Goal: Task Accomplishment & Management: Use online tool/utility

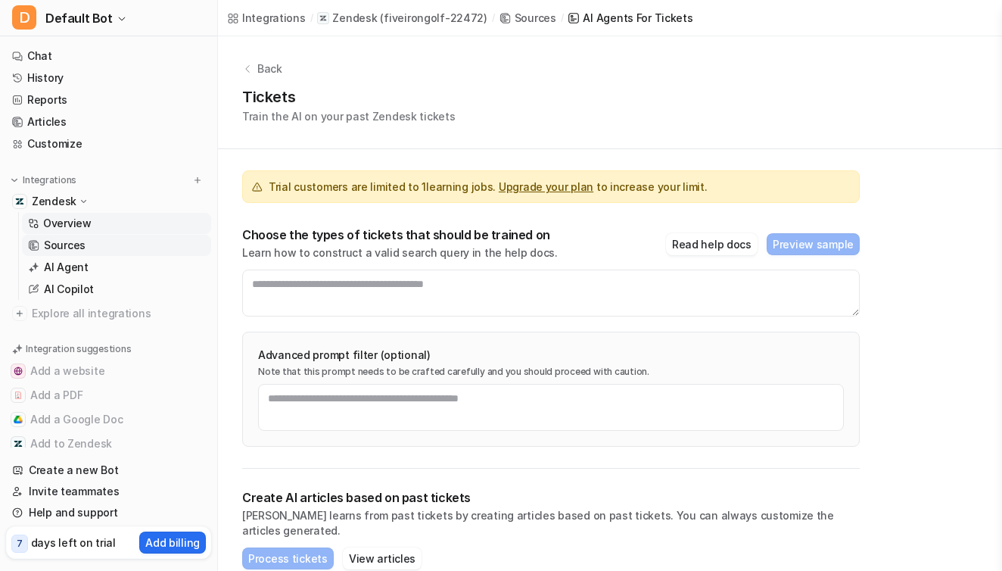
click at [41, 226] on link "Overview" at bounding box center [116, 223] width 189 height 21
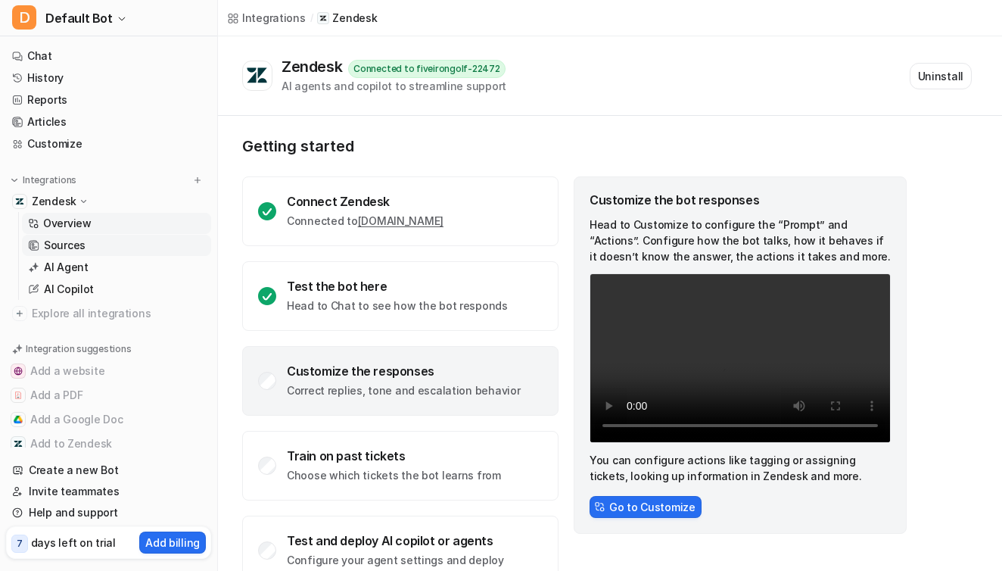
click at [119, 240] on link "Sources" at bounding box center [116, 245] width 189 height 21
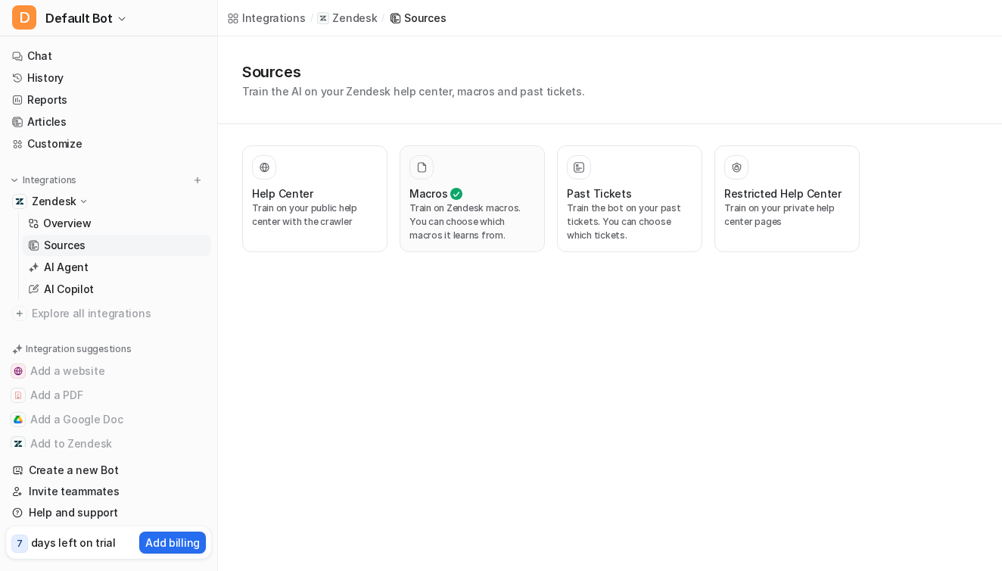
click at [494, 204] on p "Train on Zendesk macros. You can choose which macros it learns from." at bounding box center [473, 221] width 126 height 41
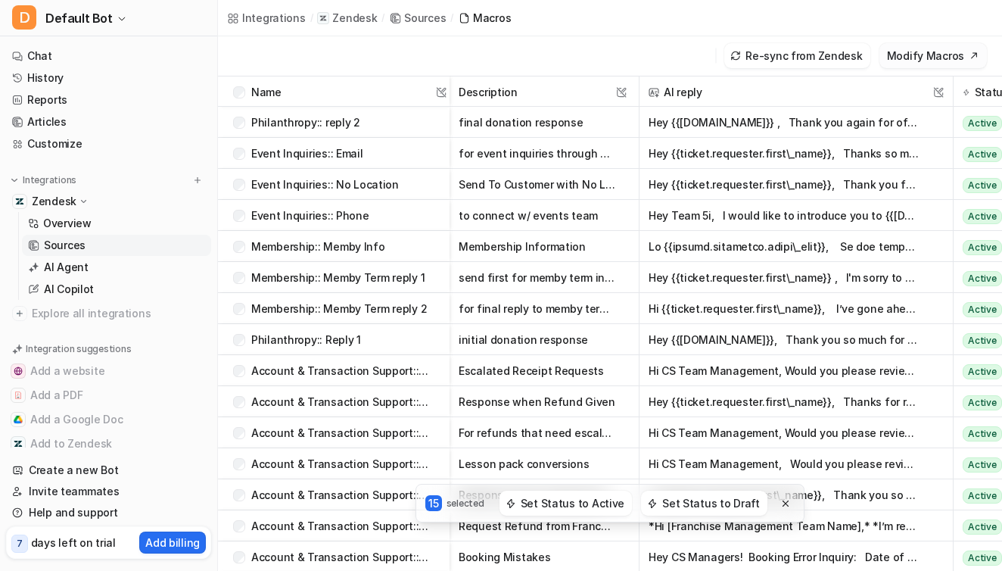
click at [931, 64] on button "Modify Macros" at bounding box center [933, 55] width 107 height 25
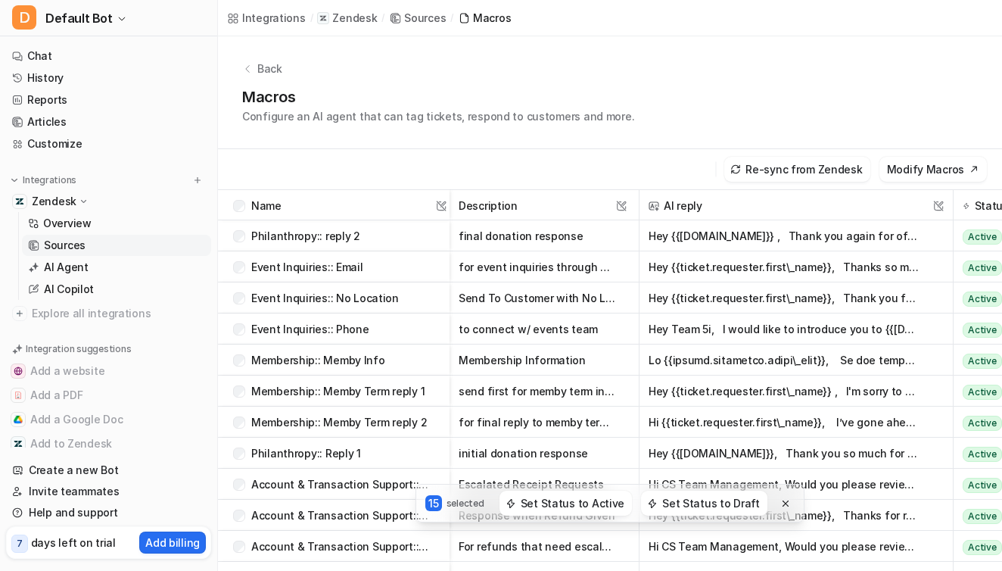
click at [64, 202] on p "Zendesk" at bounding box center [54, 201] width 45 height 15
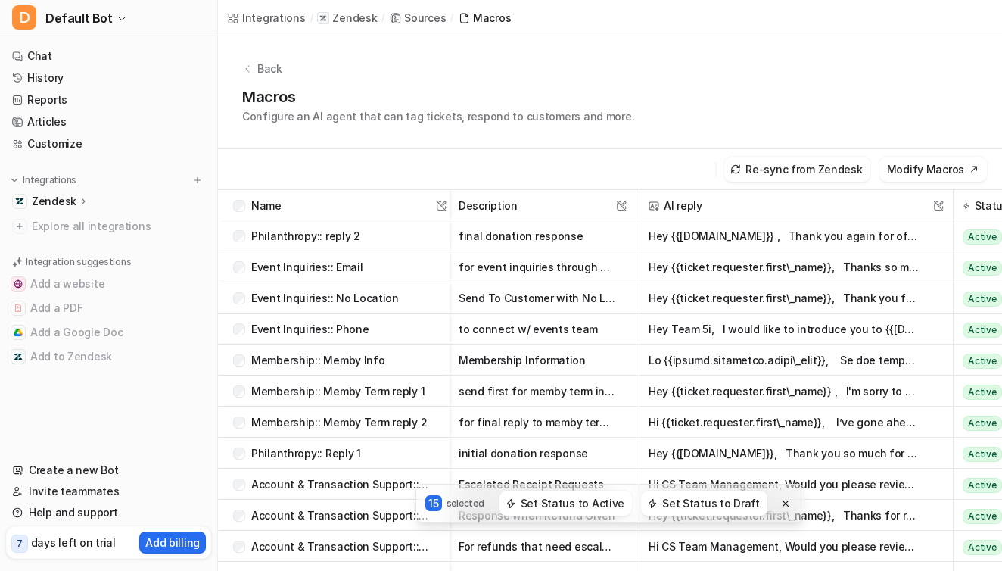
click at [64, 202] on p "Zendesk" at bounding box center [54, 201] width 45 height 15
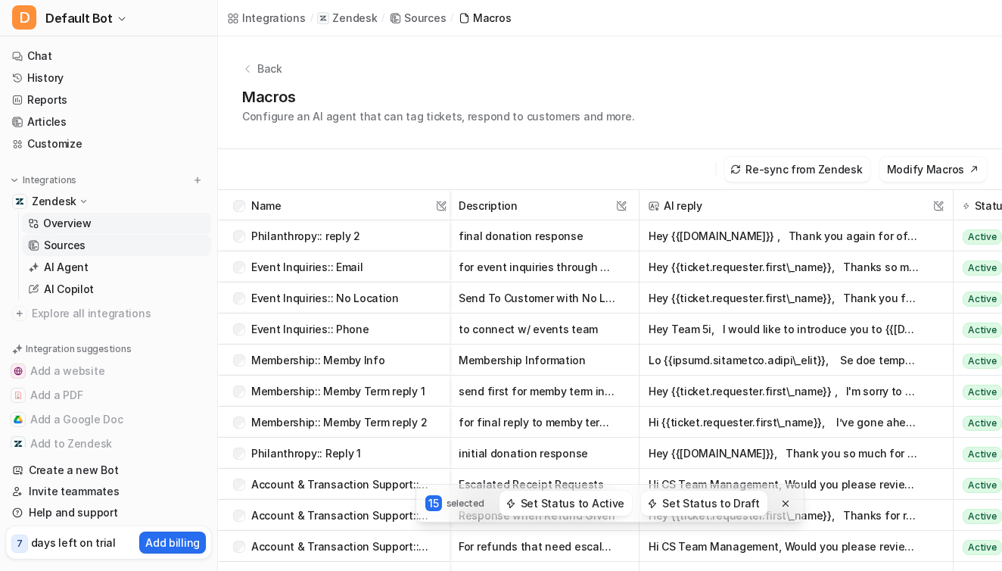
click at [73, 223] on p "Overview" at bounding box center [67, 223] width 48 height 15
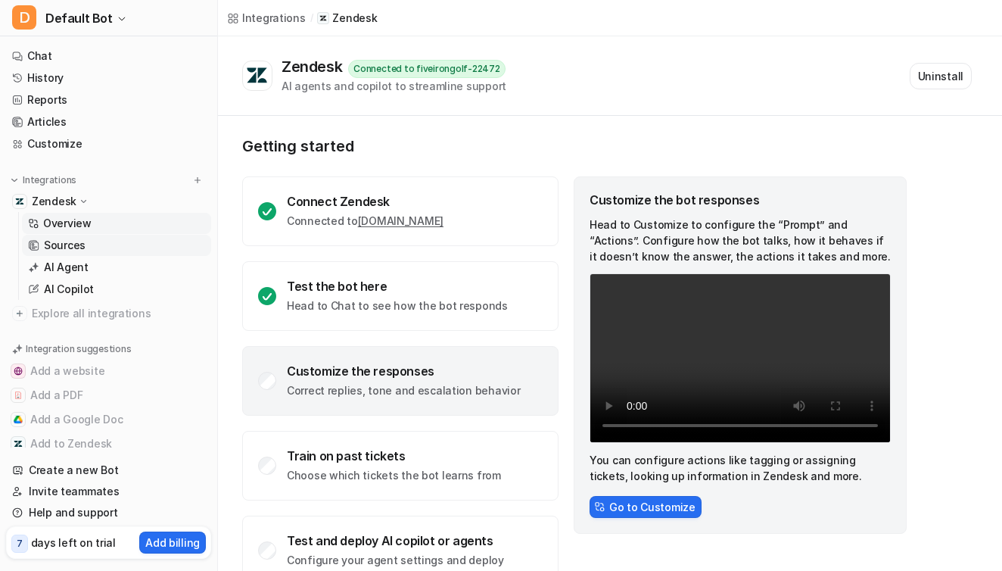
click at [80, 244] on p "Sources" at bounding box center [65, 245] width 42 height 15
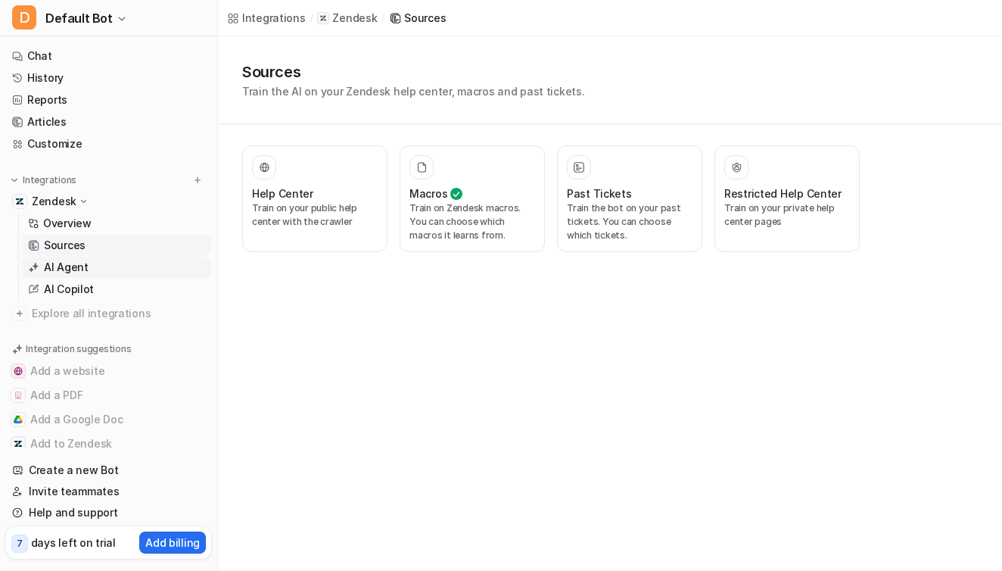
click at [90, 271] on link "AI Agent" at bounding box center [116, 267] width 189 height 21
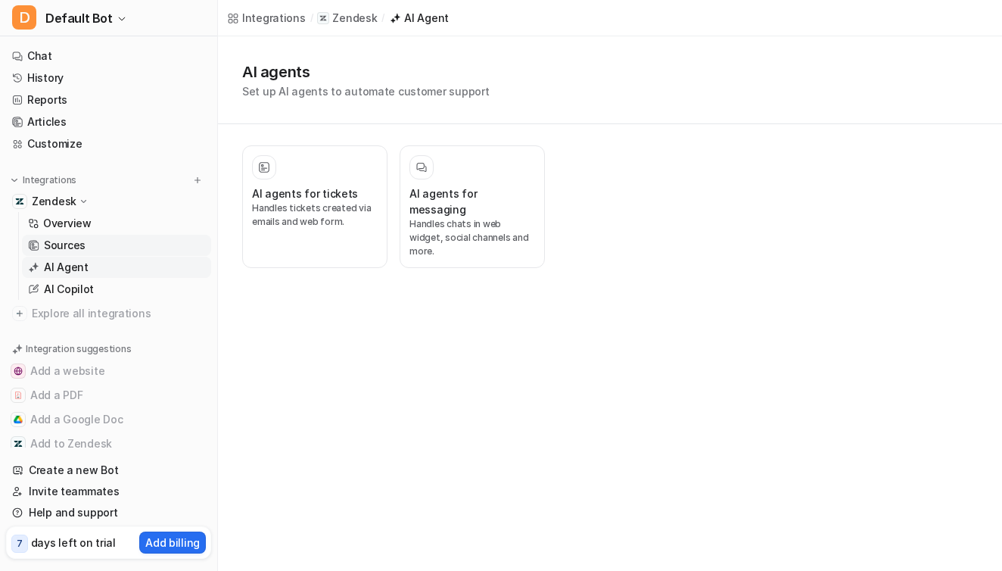
click at [86, 239] on link "Sources" at bounding box center [116, 245] width 189 height 21
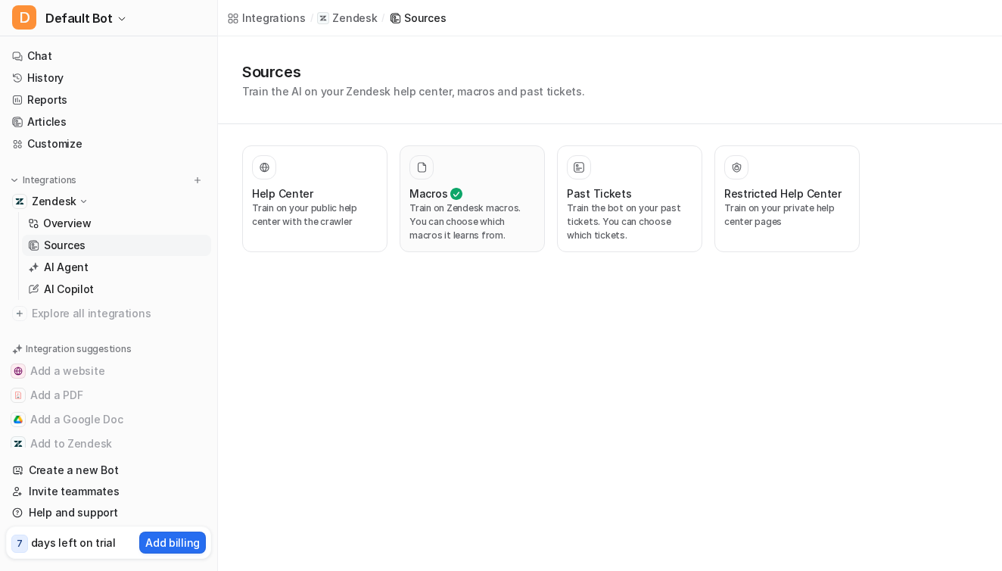
click at [450, 192] on icon at bounding box center [456, 194] width 12 height 12
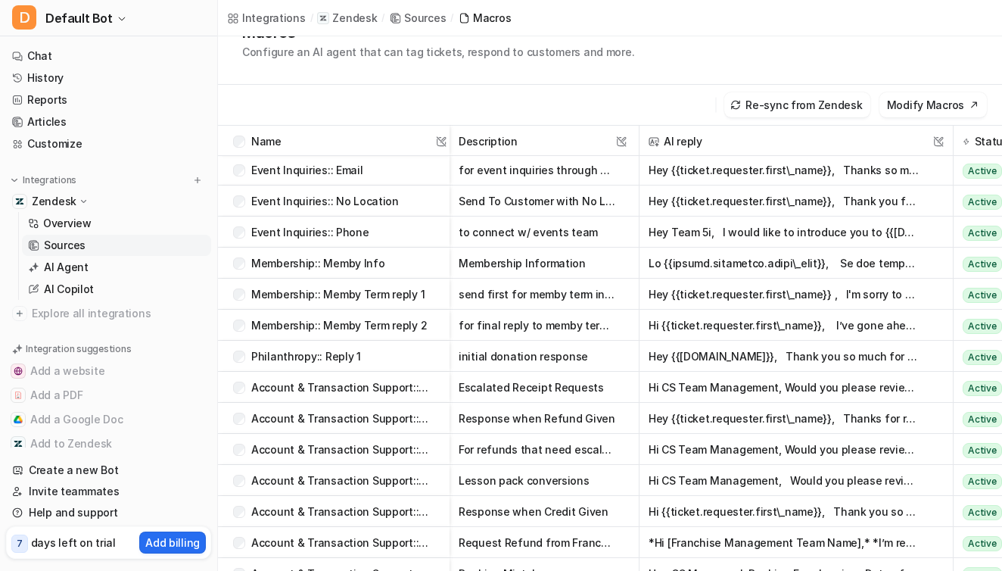
scroll to position [114, 0]
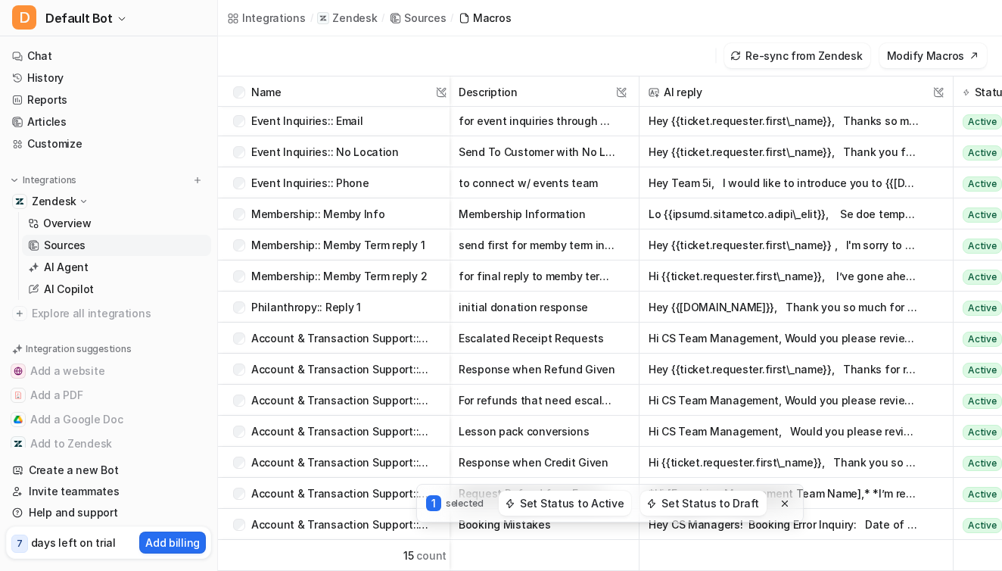
click at [594, 33] on div "Integrations / Zendesk / Sources / Macros" at bounding box center [610, 18] width 784 height 36
click at [427, 13] on div "Sources" at bounding box center [425, 18] width 42 height 16
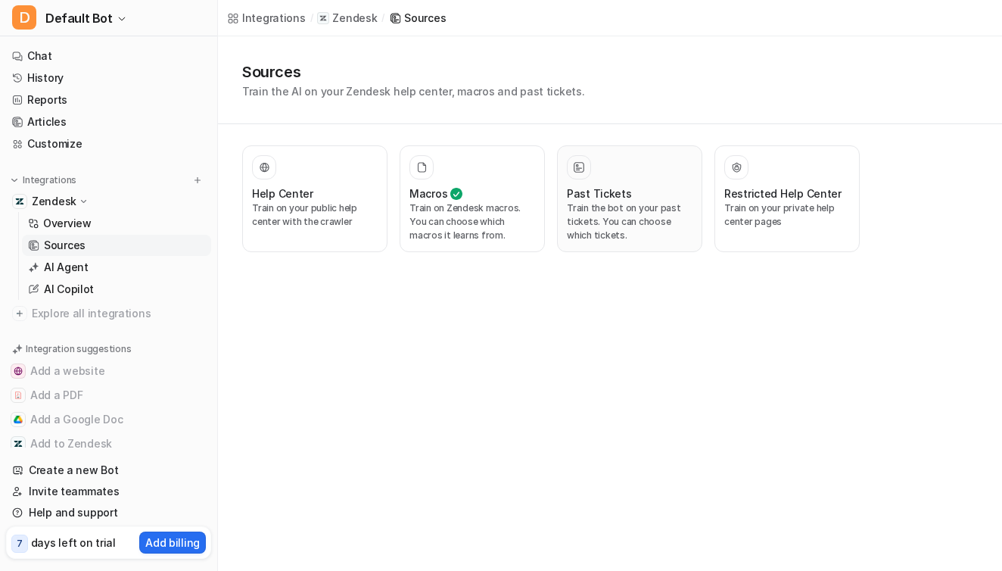
click at [629, 226] on p "Train the bot on your past tickets. You can choose which tickets." at bounding box center [630, 221] width 126 height 41
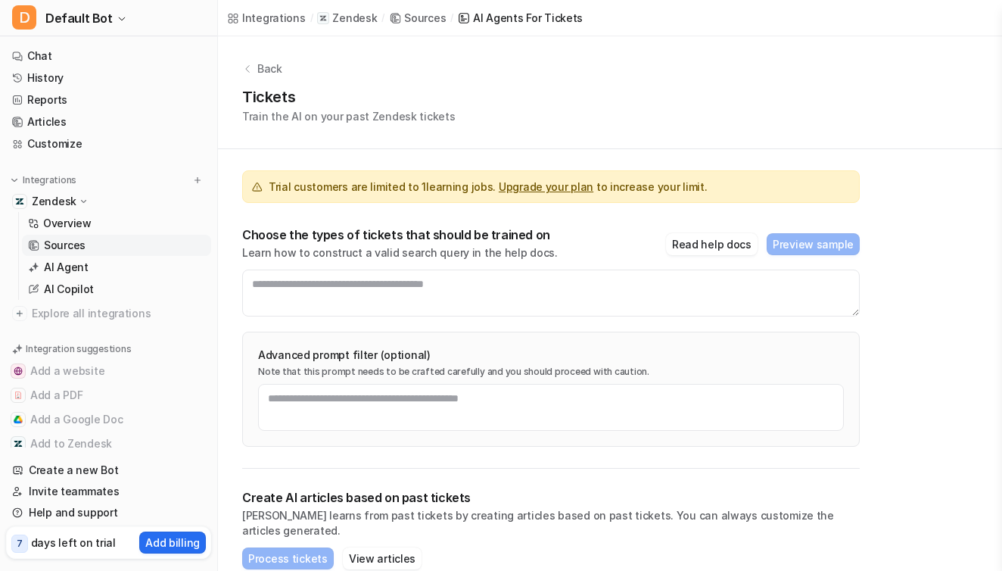
click at [555, 189] on link "Upgrade your plan" at bounding box center [546, 186] width 95 height 13
click at [515, 25] on div "Sources" at bounding box center [536, 18] width 42 height 16
